Goal: Book appointment/travel/reservation

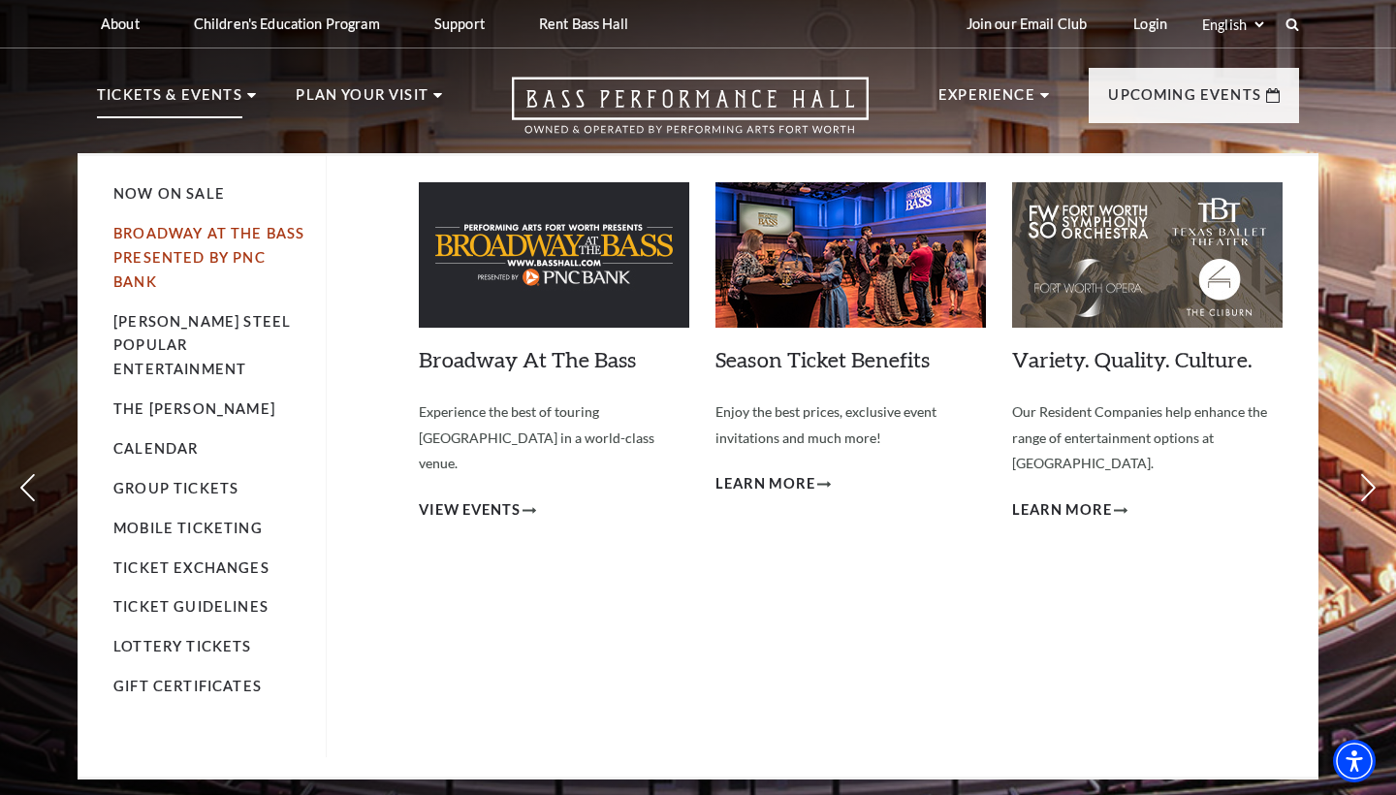
click at [201, 231] on link "Broadway At The Bass presented by PNC Bank" at bounding box center [208, 257] width 191 height 65
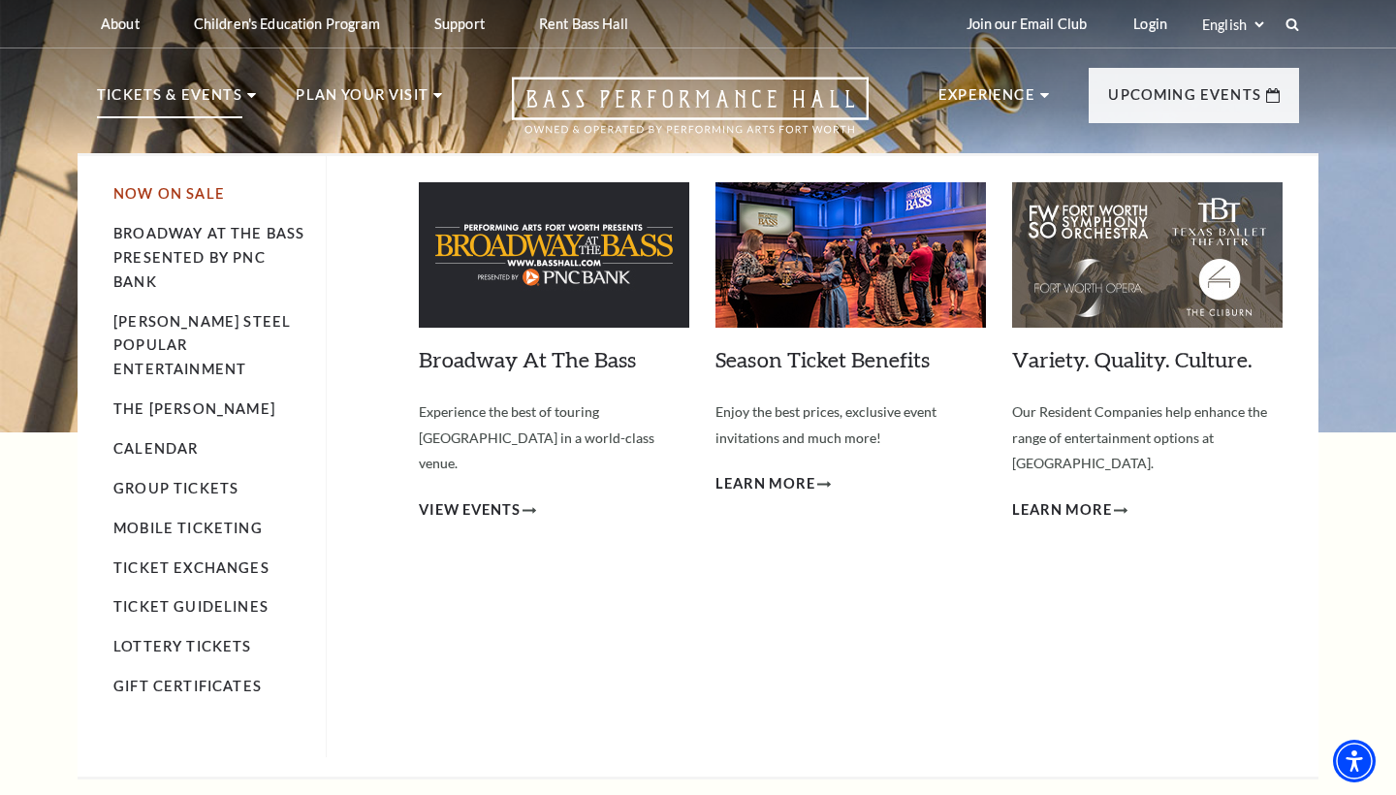
click at [212, 193] on link "Now On Sale" at bounding box center [168, 193] width 111 height 16
click at [157, 440] on link "Calendar" at bounding box center [155, 448] width 84 height 16
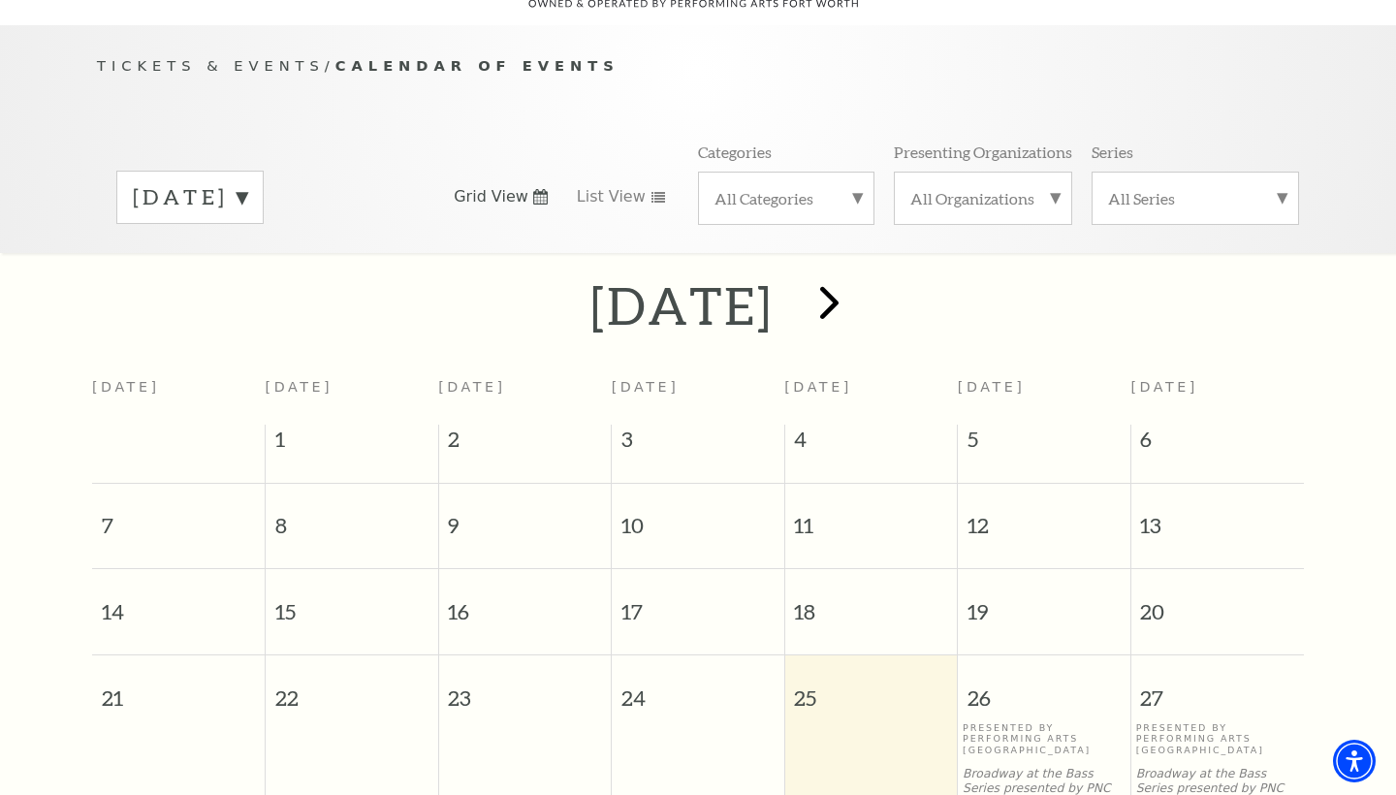
click at [857, 281] on span "next" at bounding box center [829, 301] width 55 height 55
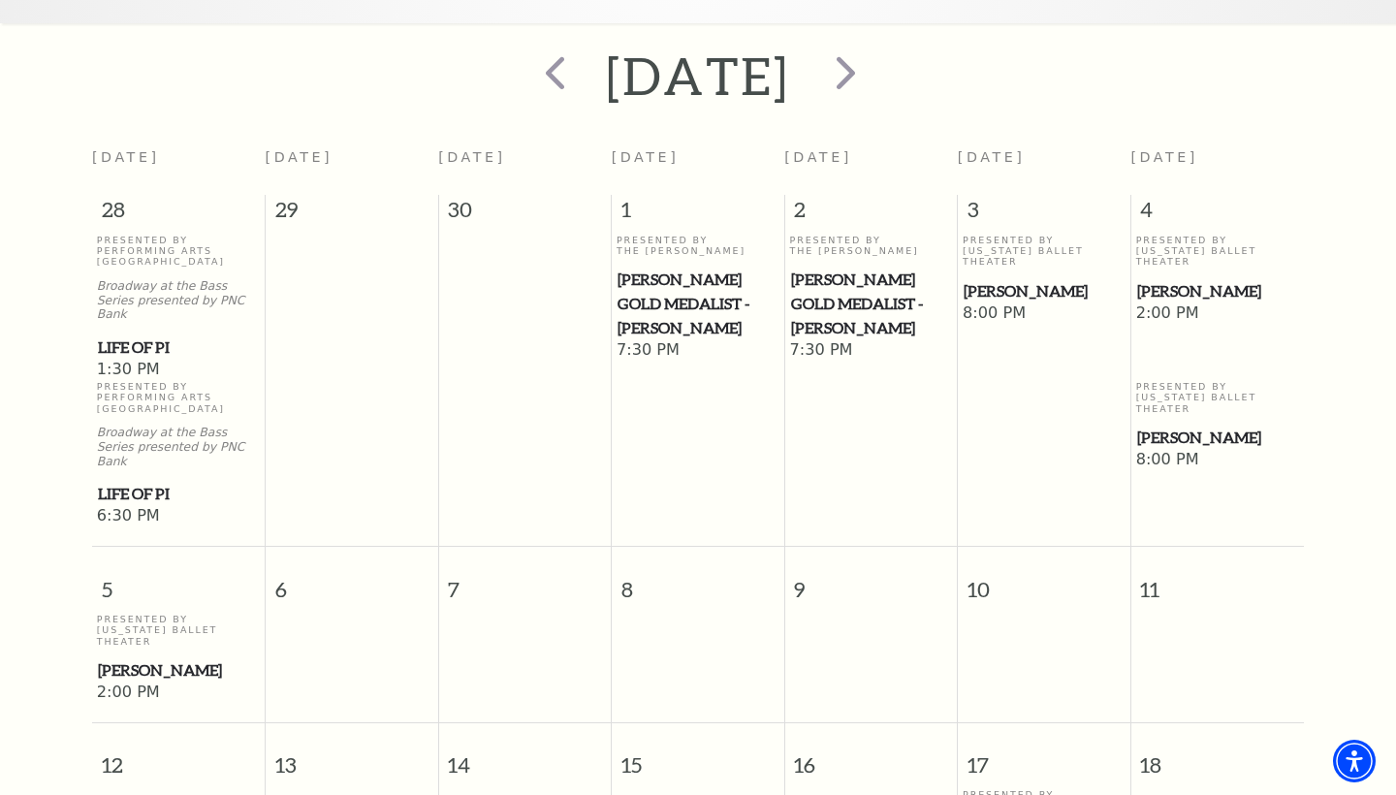
scroll to position [418, 0]
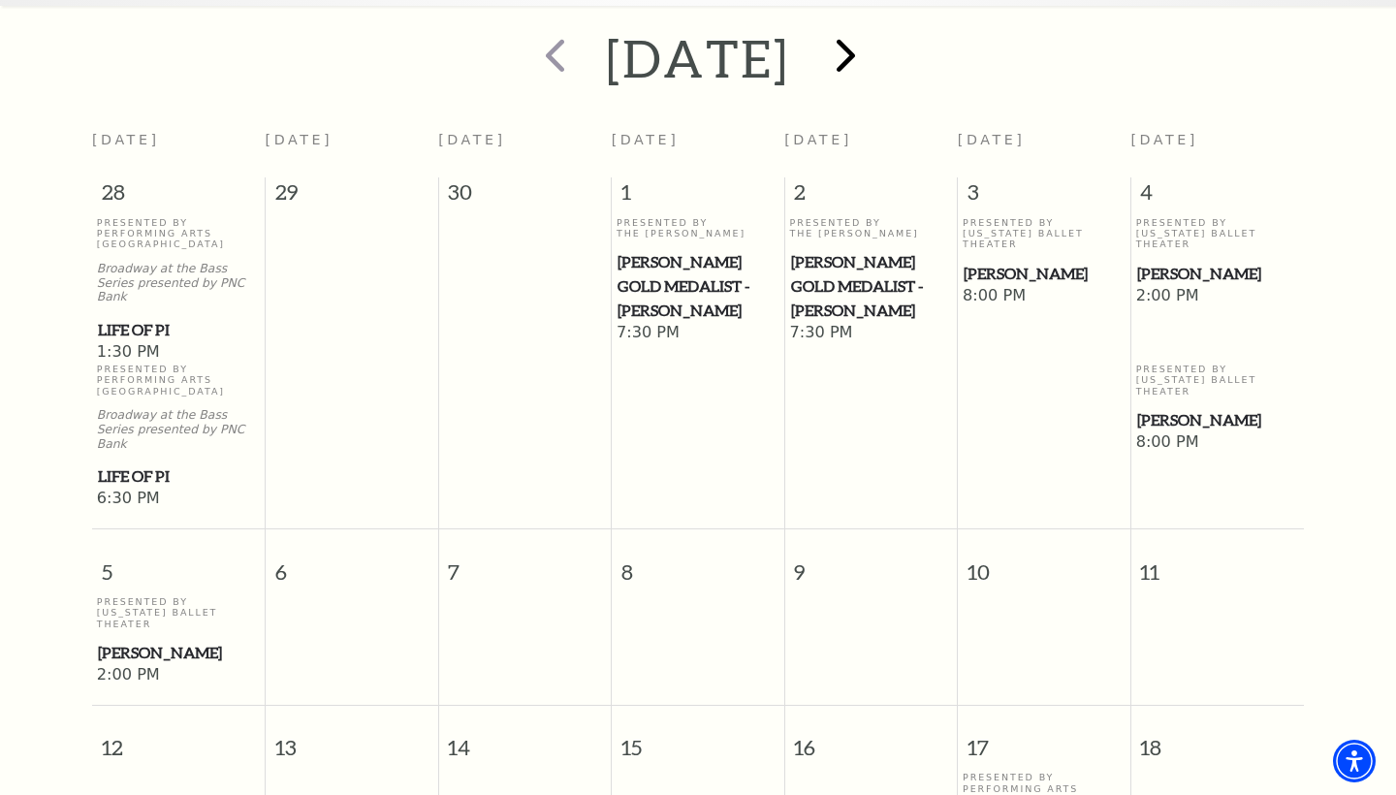
click at [873, 27] on span "next" at bounding box center [845, 54] width 55 height 55
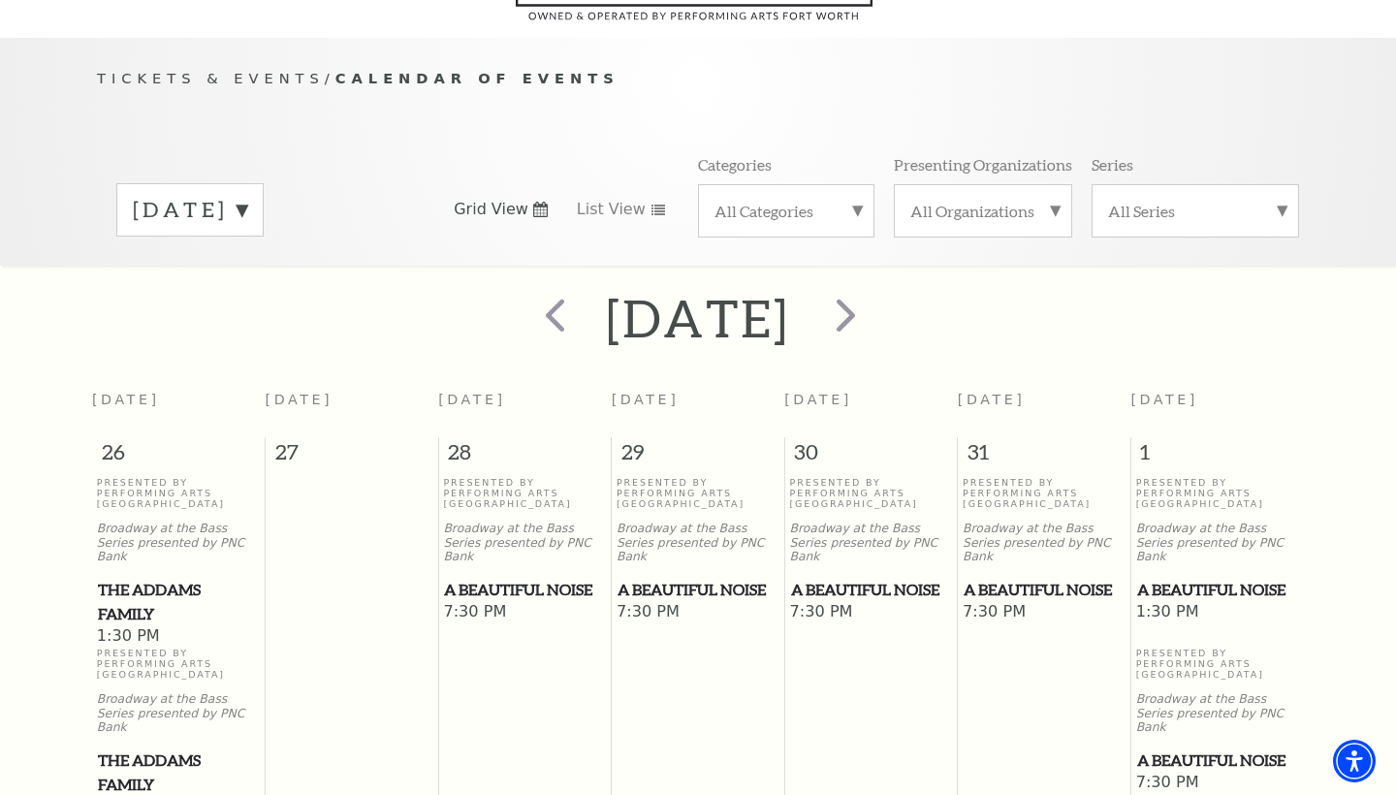
scroll to position [91, 0]
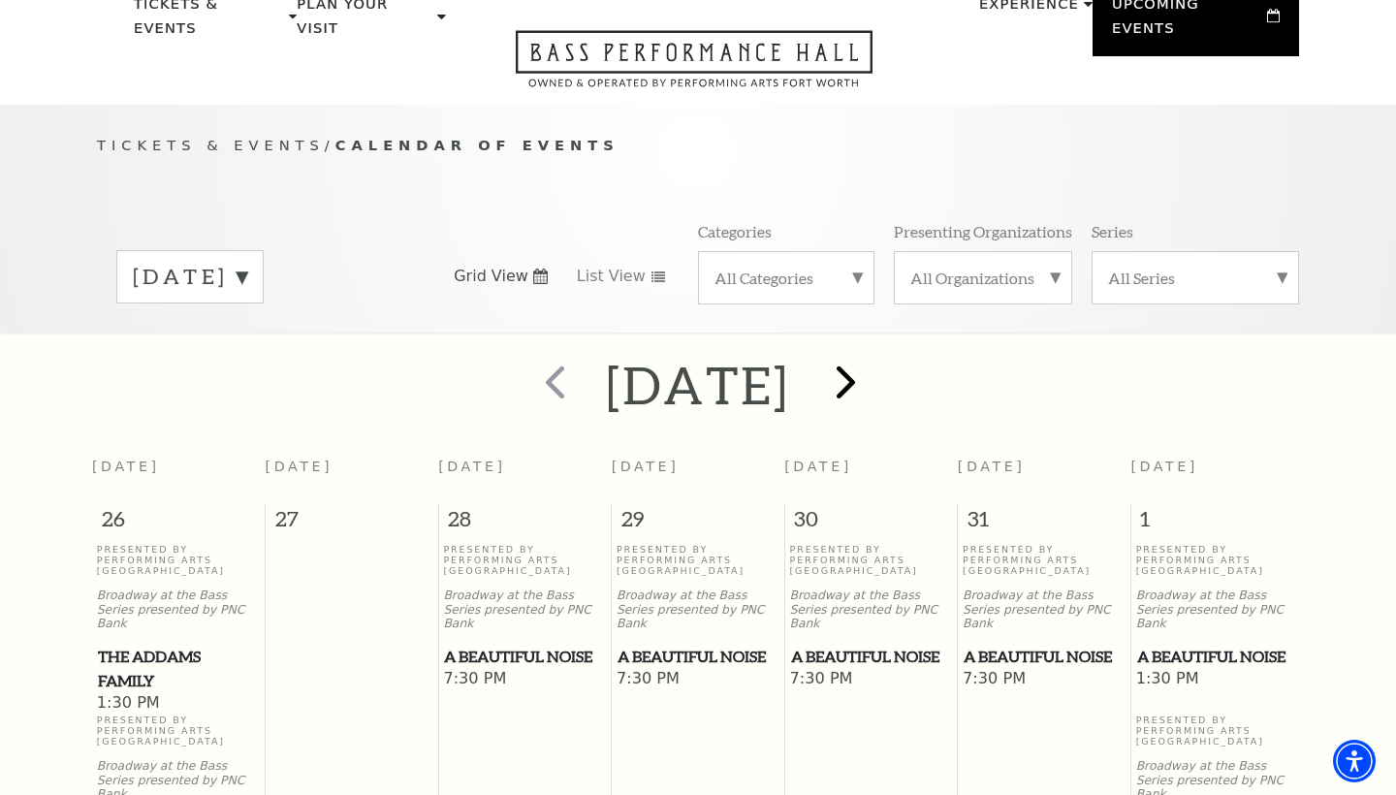
click at [873, 354] on span "next" at bounding box center [845, 381] width 55 height 55
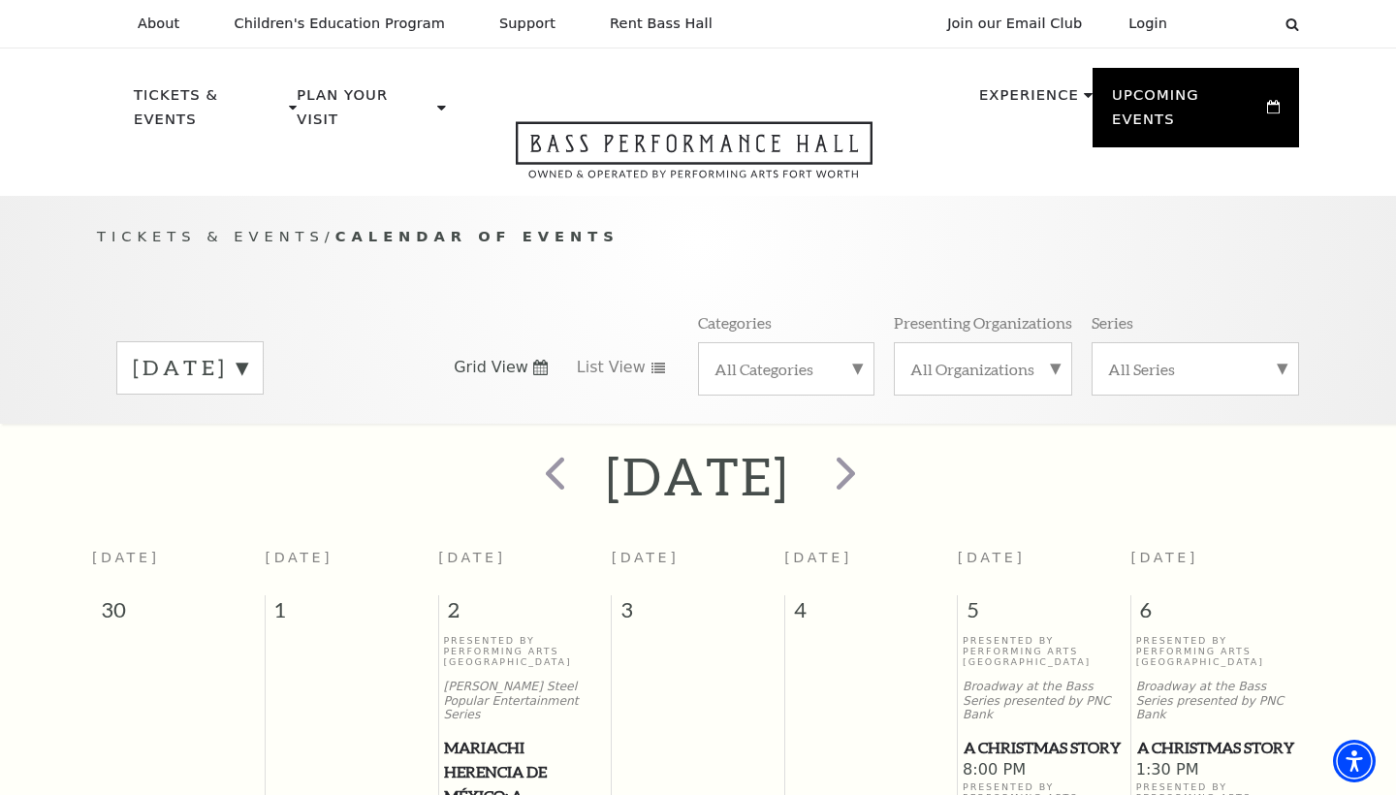
scroll to position [0, 0]
click at [873, 445] on span "next" at bounding box center [845, 472] width 55 height 55
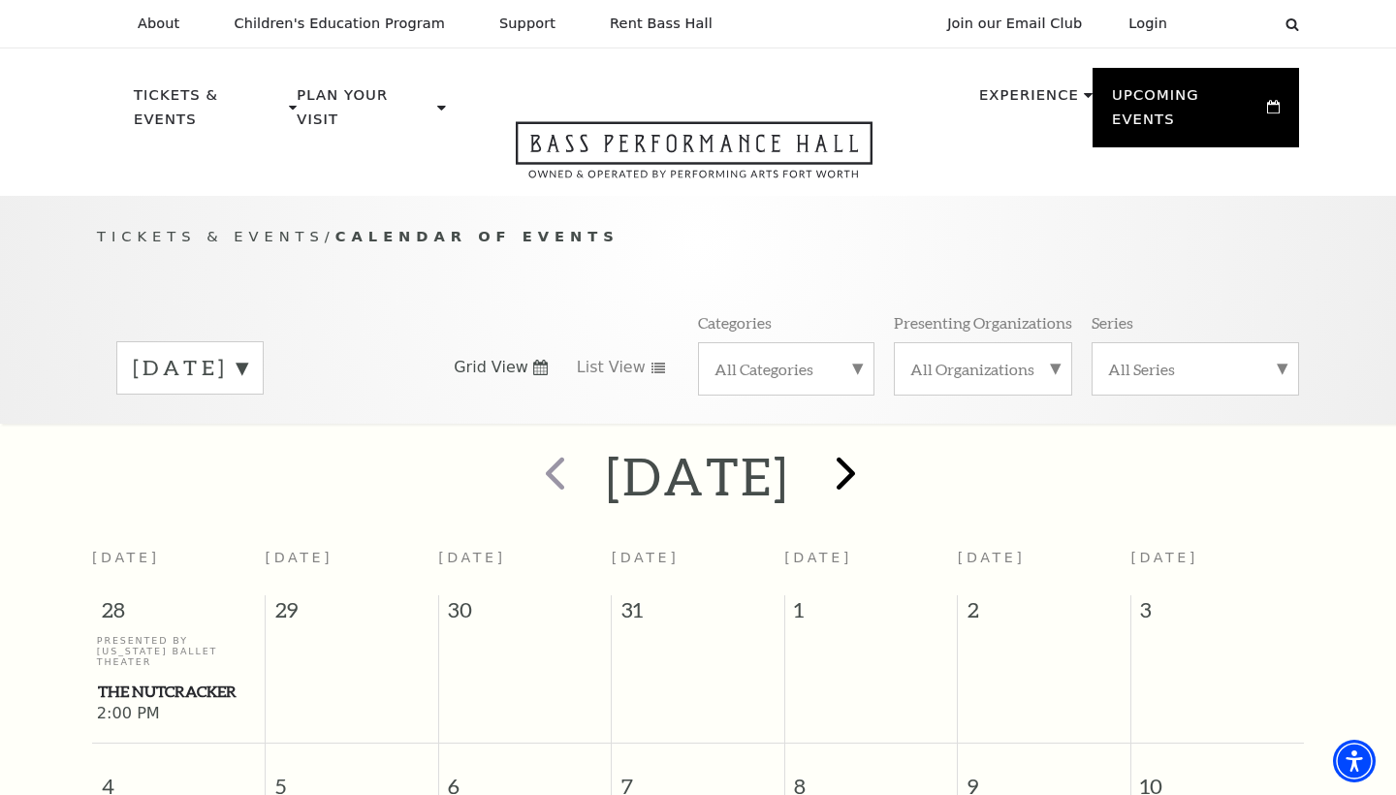
click at [873, 449] on span "next" at bounding box center [845, 472] width 55 height 55
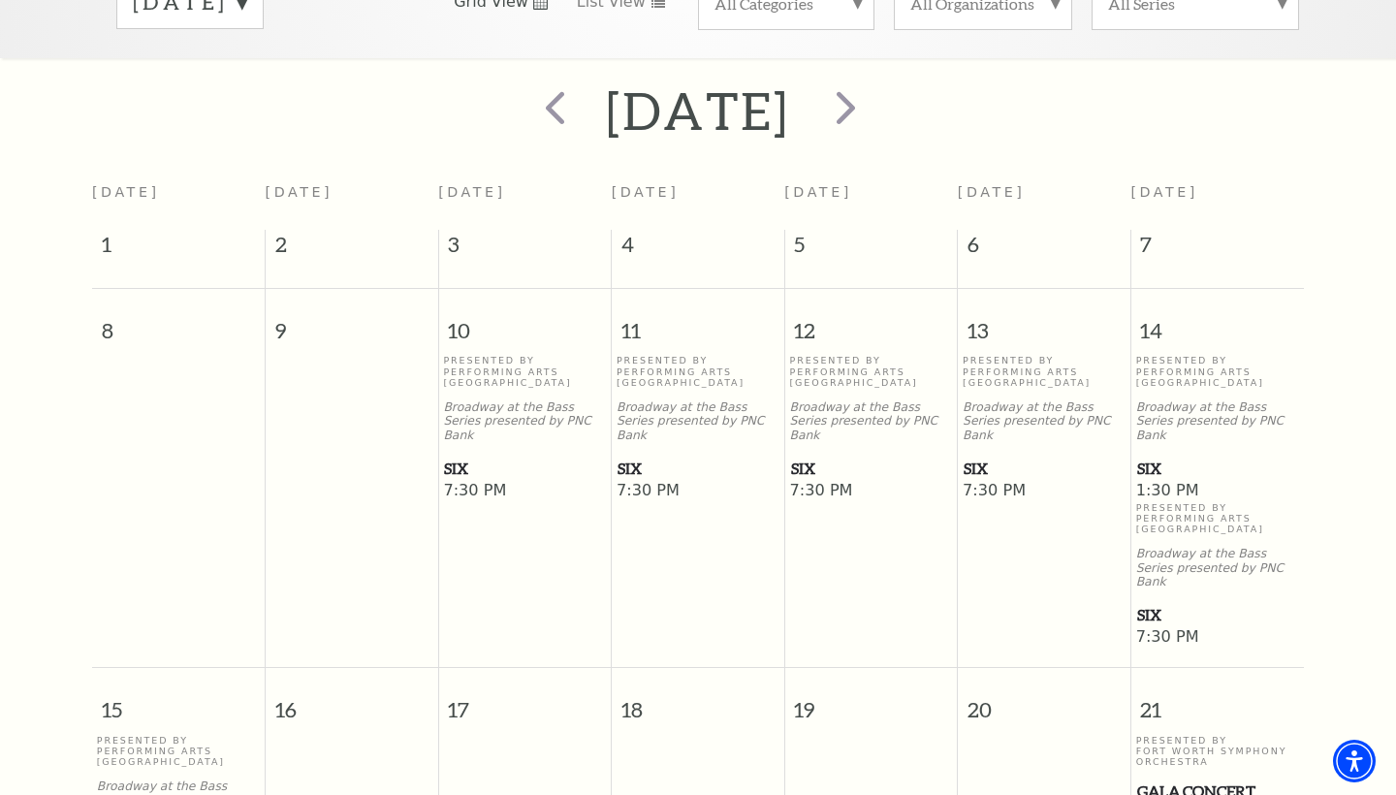
scroll to position [364, 0]
click at [1150, 604] on span "SIX" at bounding box center [1218, 616] width 162 height 24
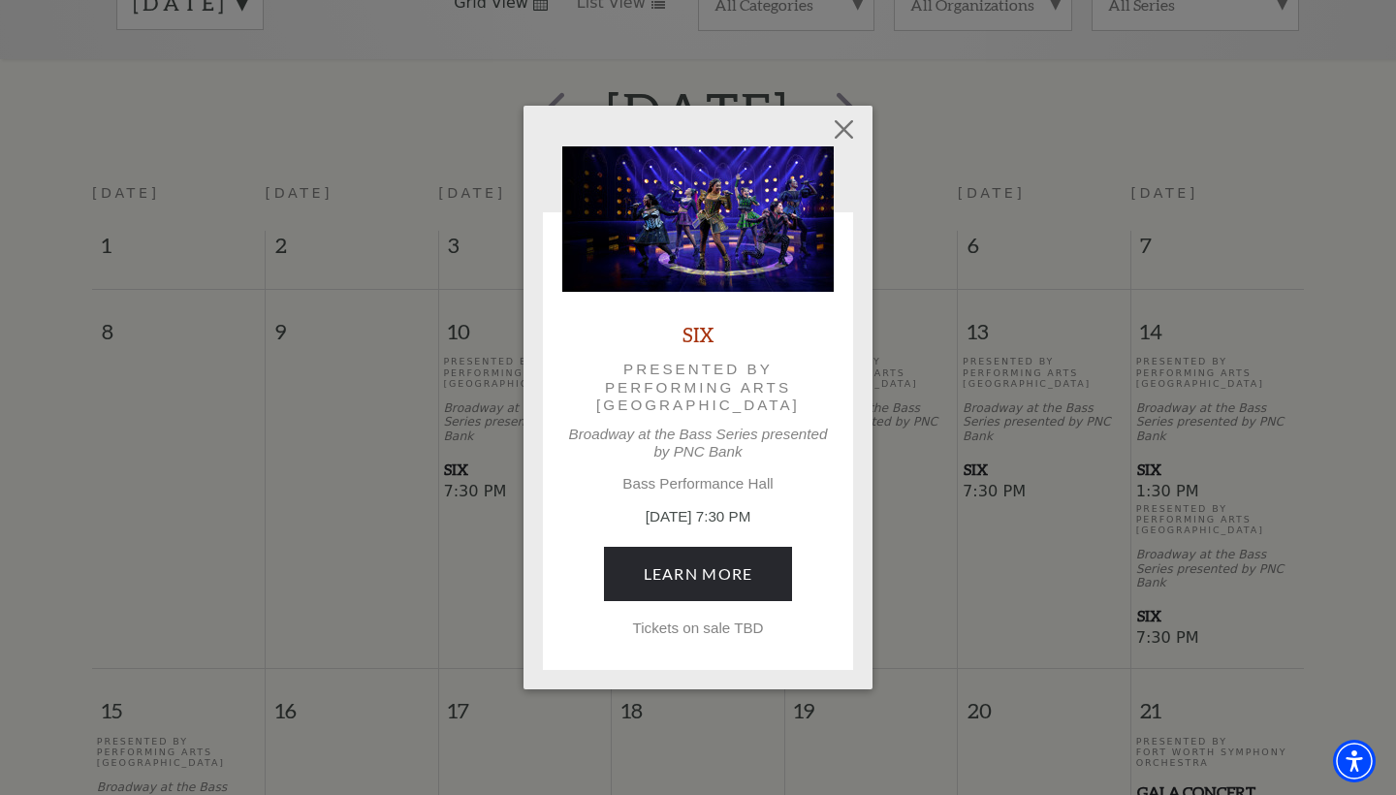
click at [730, 640] on div "SIX Presented by Performing Arts Fort Worth Broadway at the Bass Series present…" at bounding box center [698, 463] width 299 height 373
click at [849, 122] on button "Close" at bounding box center [844, 128] width 37 height 37
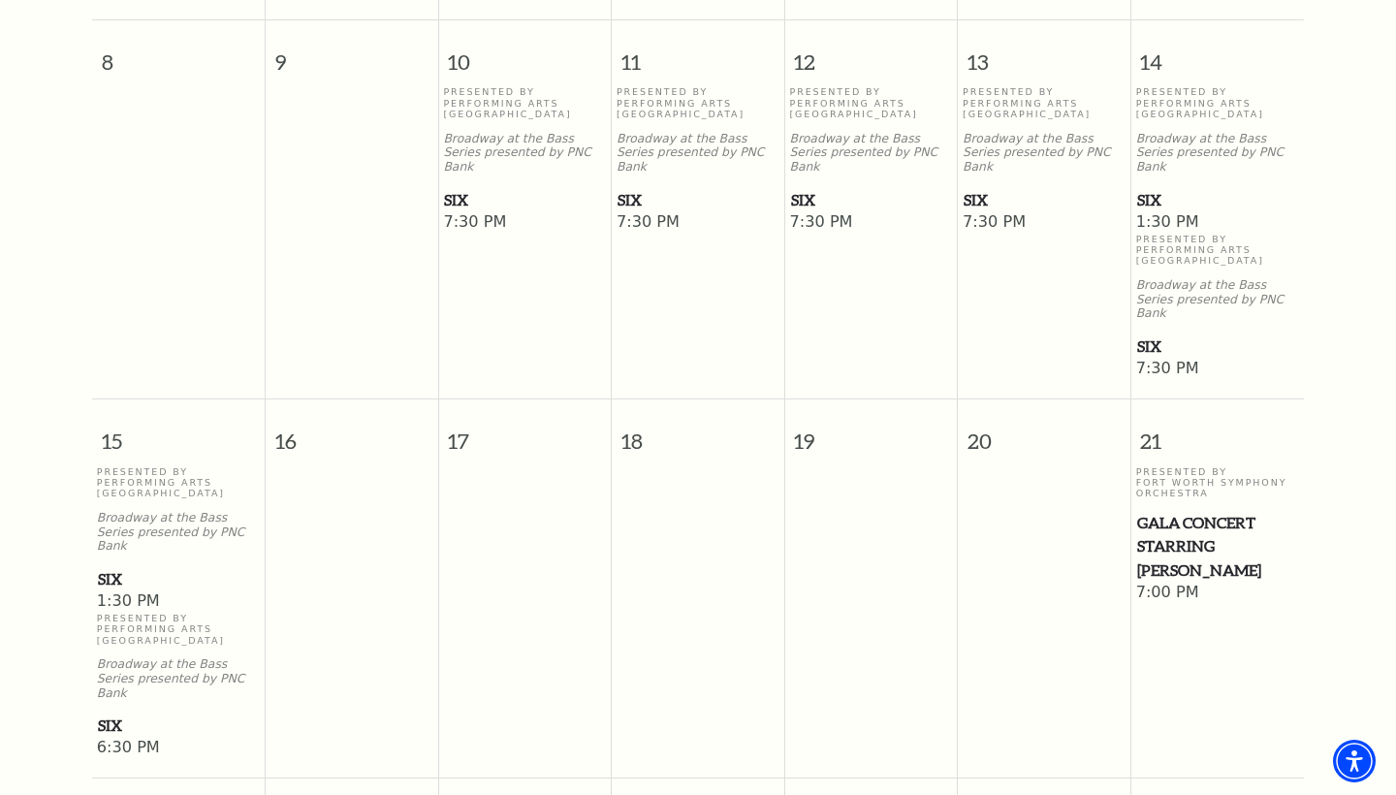
scroll to position [649, 0]
